Goal: Information Seeking & Learning: Learn about a topic

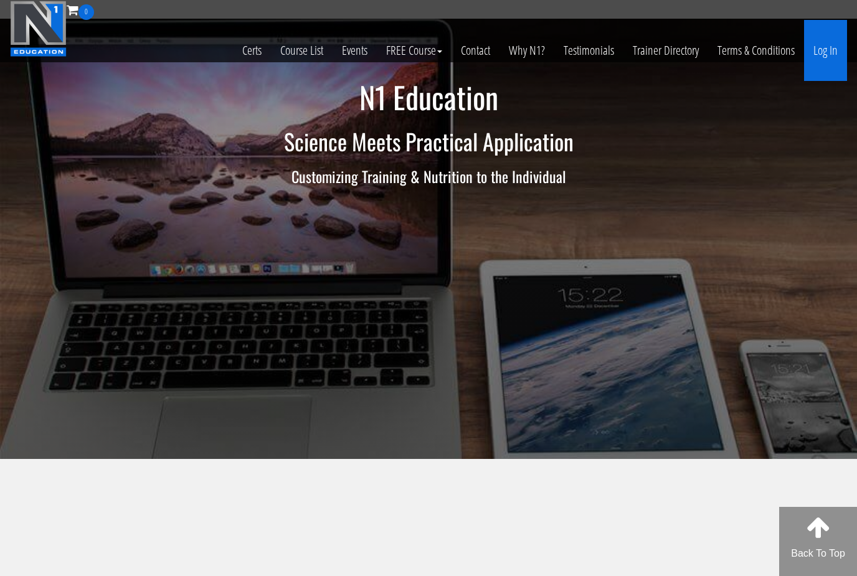
click at [828, 60] on link "Log In" at bounding box center [825, 50] width 43 height 61
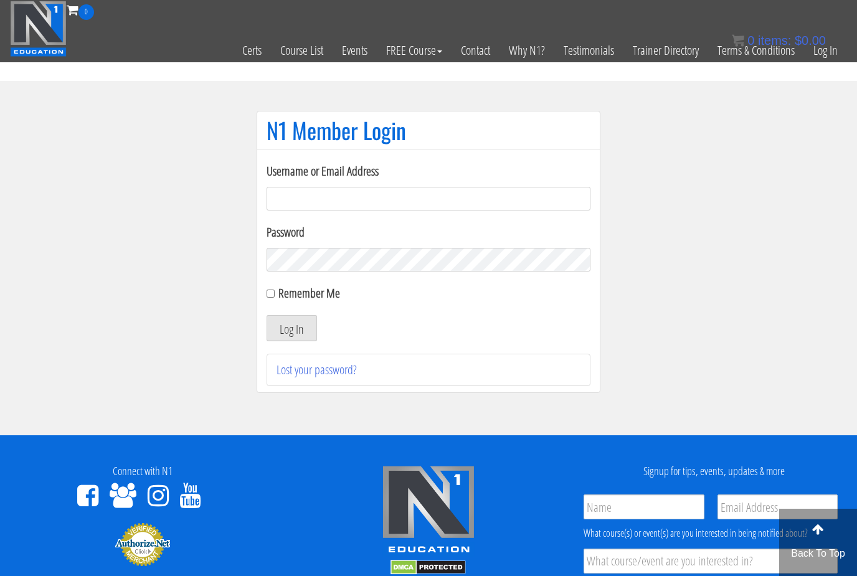
type input "lewiswilsonpt@gmail.com"
click at [292, 329] on button "Log In" at bounding box center [292, 328] width 50 height 26
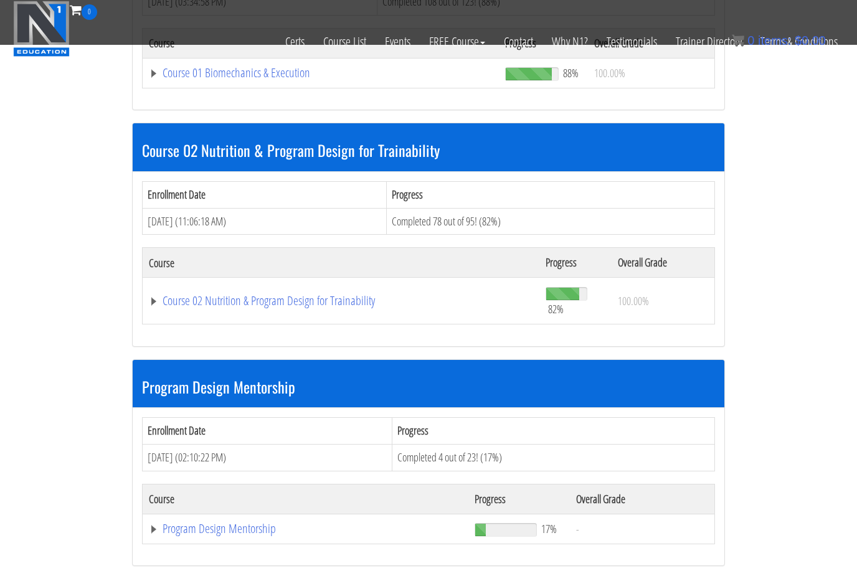
scroll to position [833, 0]
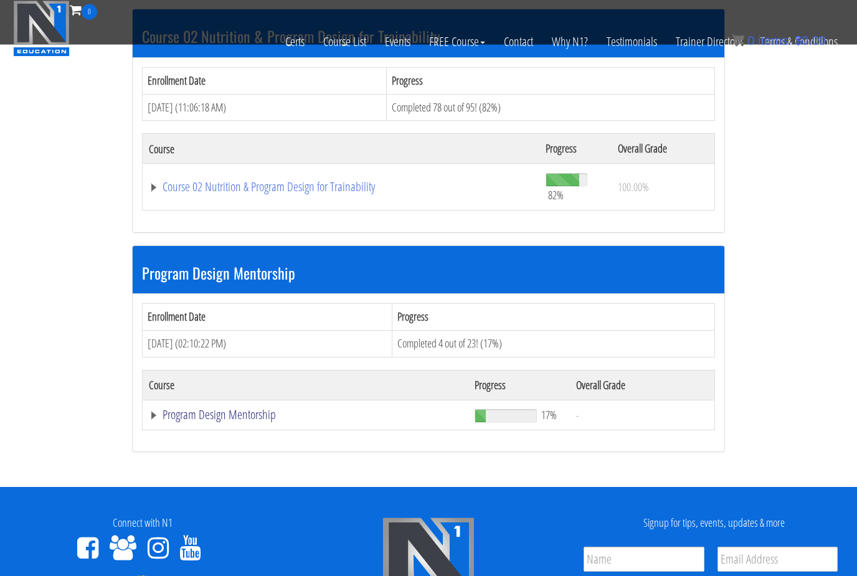
click at [228, 409] on link "Program Design Mentorship" at bounding box center [305, 415] width 313 height 12
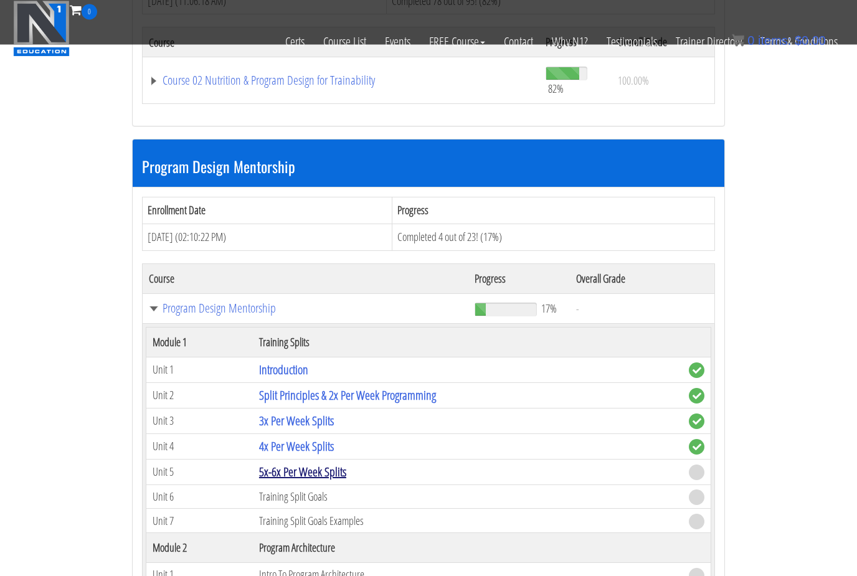
scroll to position [940, 0]
click at [322, 470] on link "5x-6x Per Week Splits" at bounding box center [302, 472] width 87 height 17
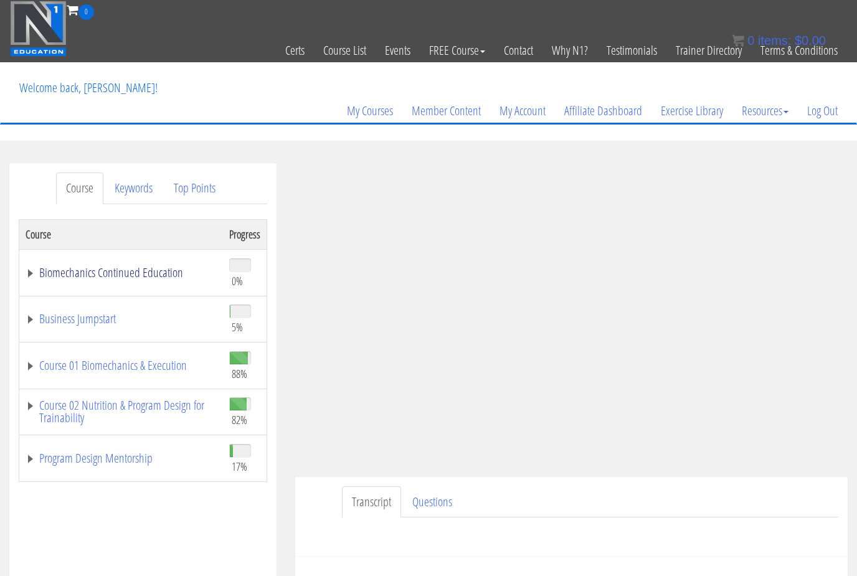
click at [50, 271] on link "Biomechanics Continued Education" at bounding box center [121, 273] width 191 height 12
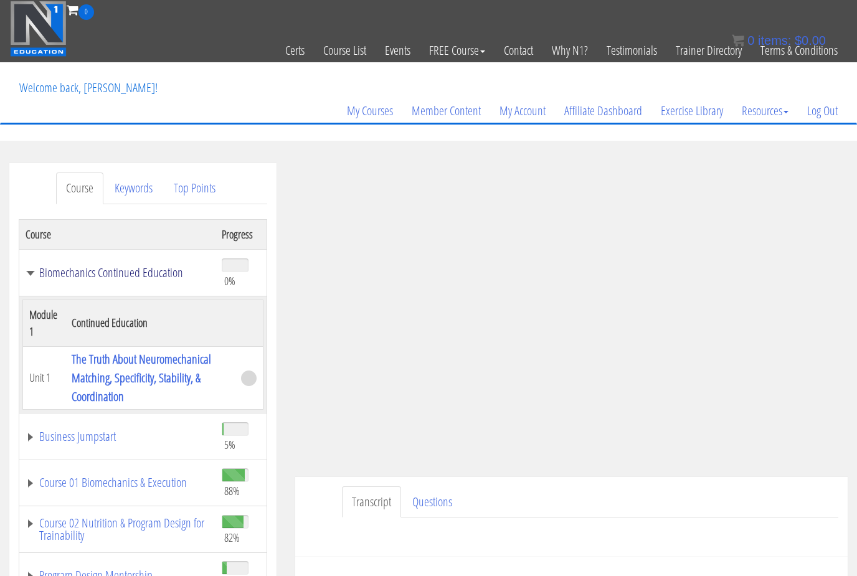
click at [82, 275] on link "Biomechanics Continued Education" at bounding box center [118, 273] width 184 height 12
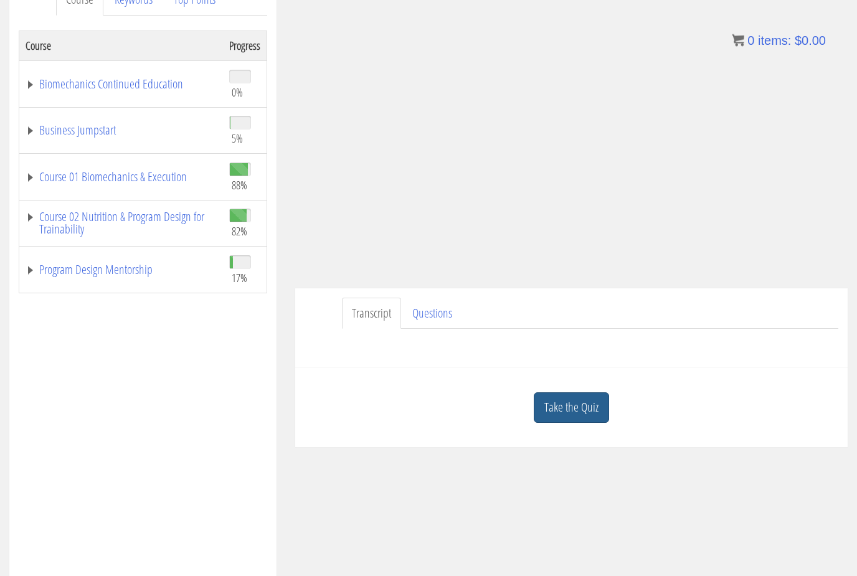
scroll to position [189, 0]
click at [590, 414] on link "Take the Quiz" at bounding box center [571, 408] width 75 height 31
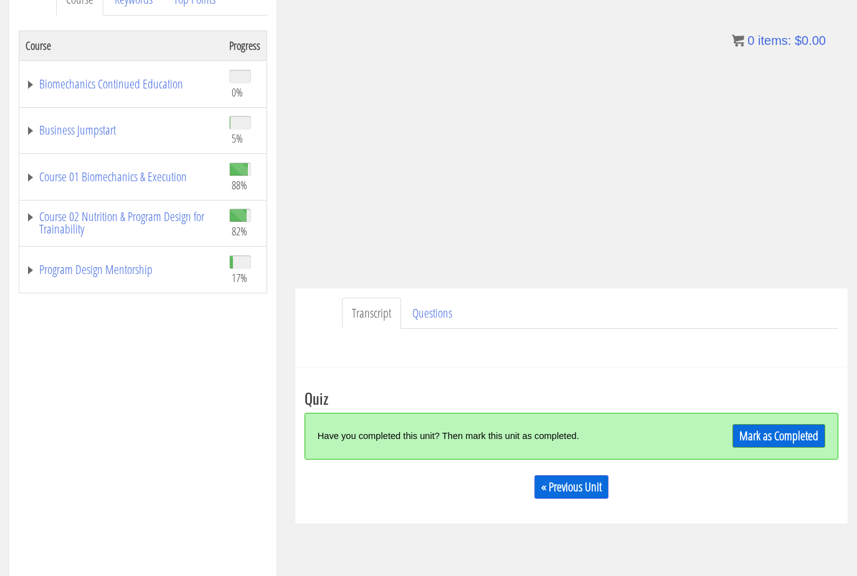
click at [775, 429] on link "Mark as Completed" at bounding box center [779, 436] width 93 height 24
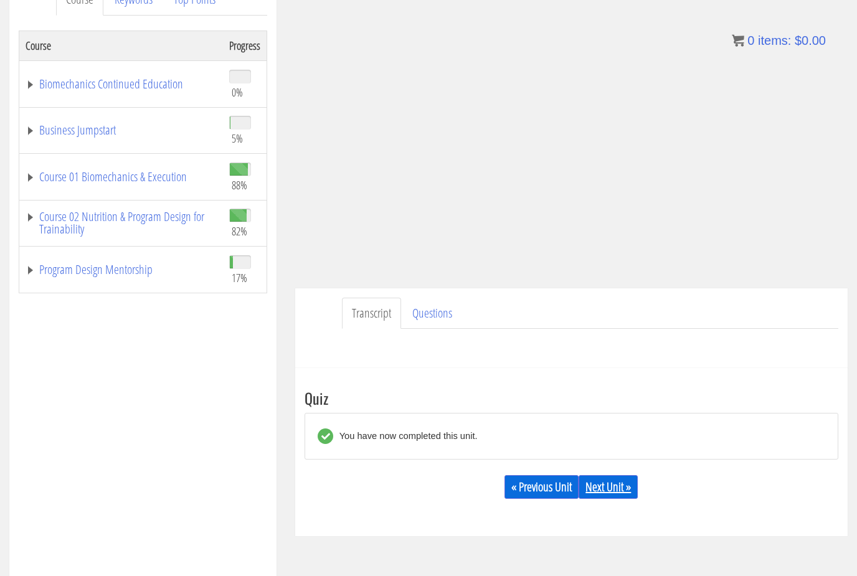
click at [611, 489] on link "Next Unit »" at bounding box center [608, 487] width 59 height 24
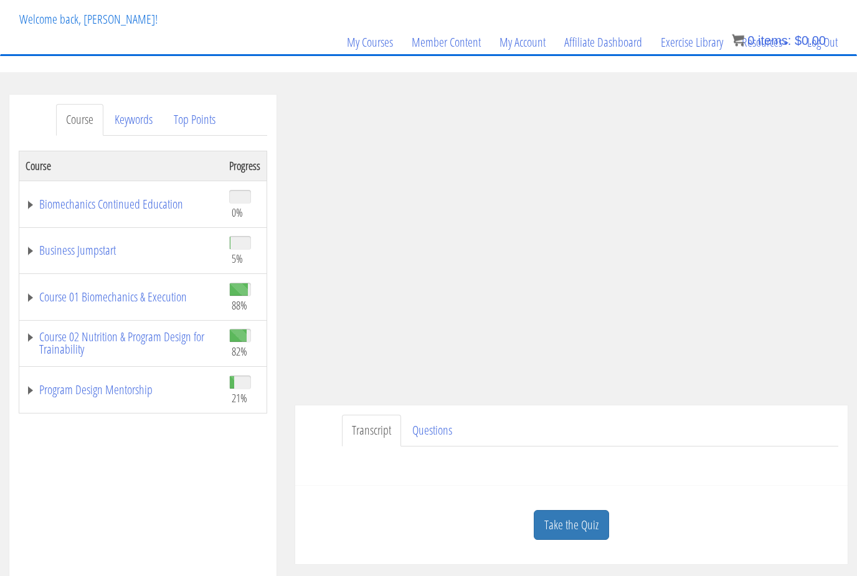
scroll to position [19, 0]
